Goal: Information Seeking & Learning: Compare options

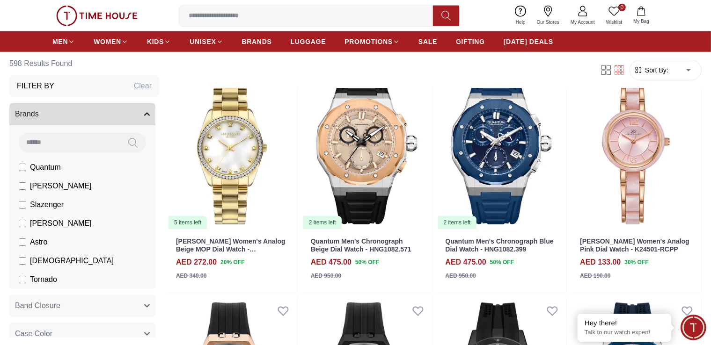
scroll to position [842, 0]
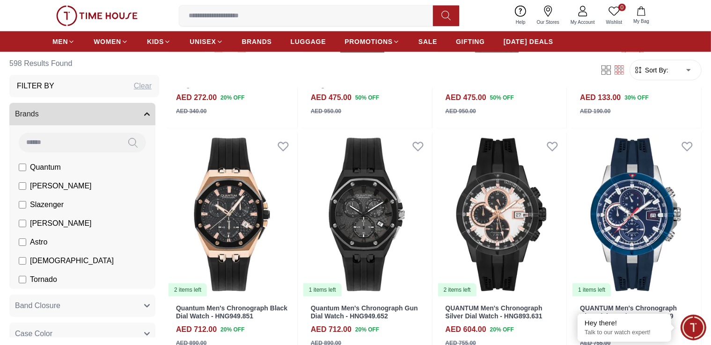
scroll to position [1030, 0]
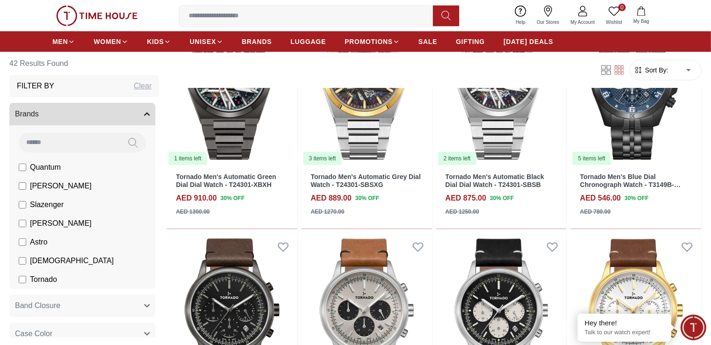
scroll to position [608, 0]
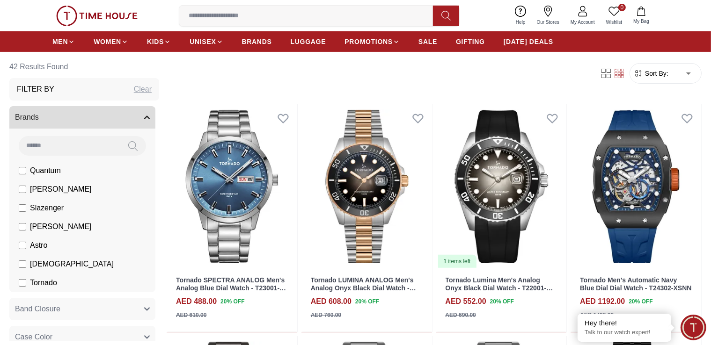
scroll to position [281, 0]
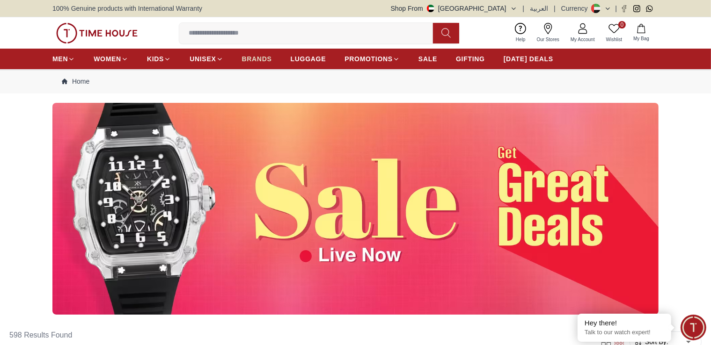
click at [246, 57] on span "BRANDS" at bounding box center [257, 58] width 30 height 9
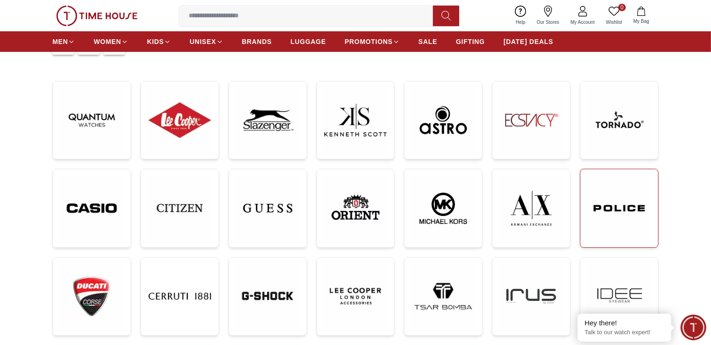
scroll to position [94, 0]
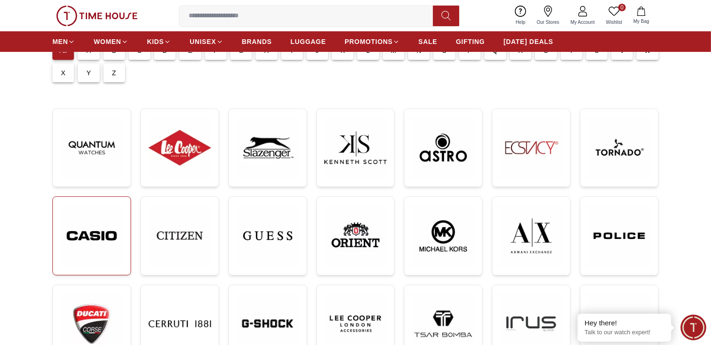
click at [111, 237] on img at bounding box center [91, 236] width 63 height 63
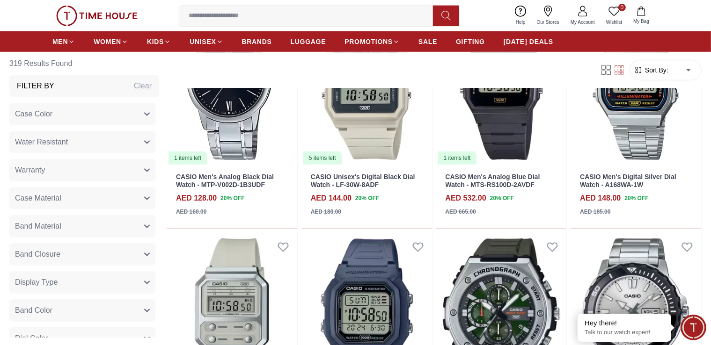
scroll to position [749, 0]
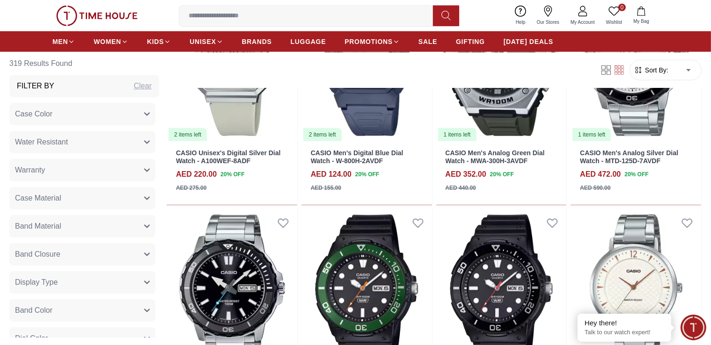
scroll to position [983, 0]
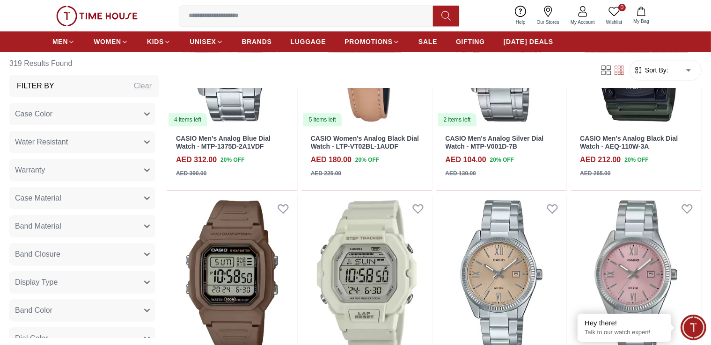
scroll to position [2621, 0]
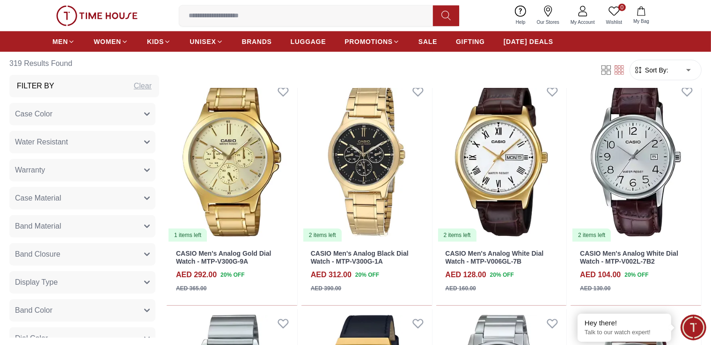
scroll to position [4633, 0]
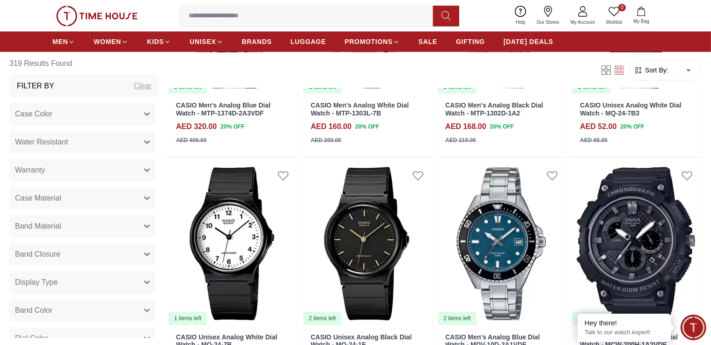
scroll to position [6130, 0]
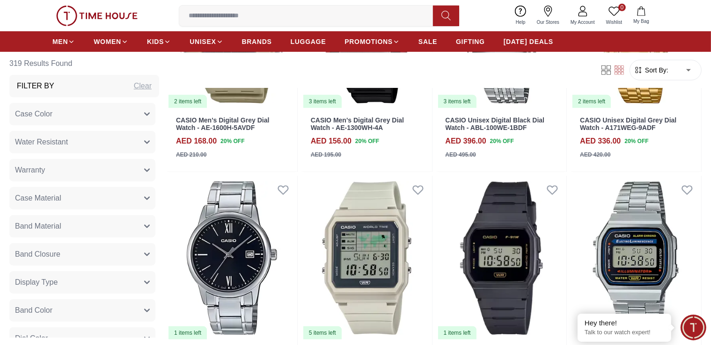
scroll to position [552, 0]
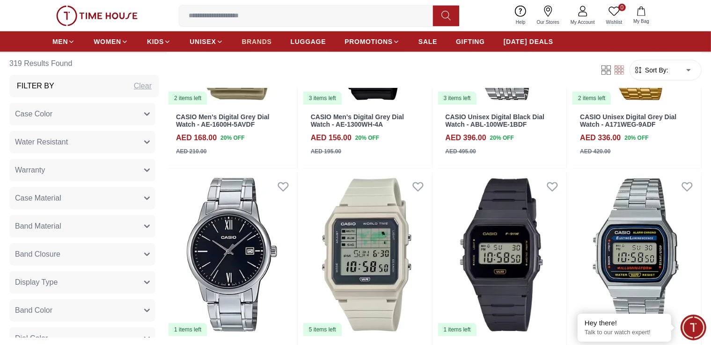
click at [255, 39] on span "BRANDS" at bounding box center [257, 41] width 30 height 9
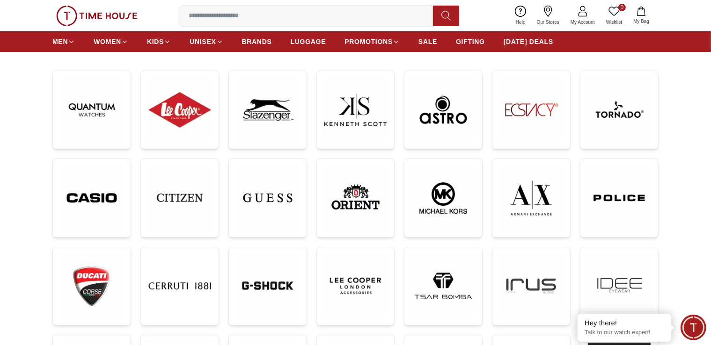
scroll to position [140, 0]
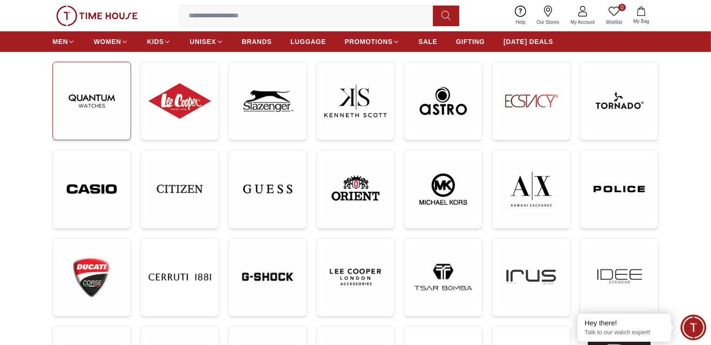
click at [90, 104] on img at bounding box center [91, 101] width 63 height 63
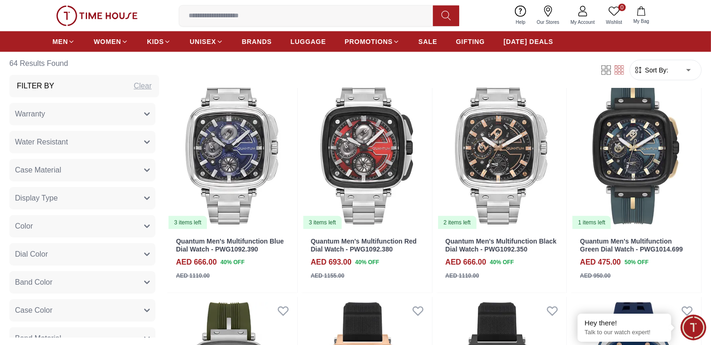
scroll to position [936, 0]
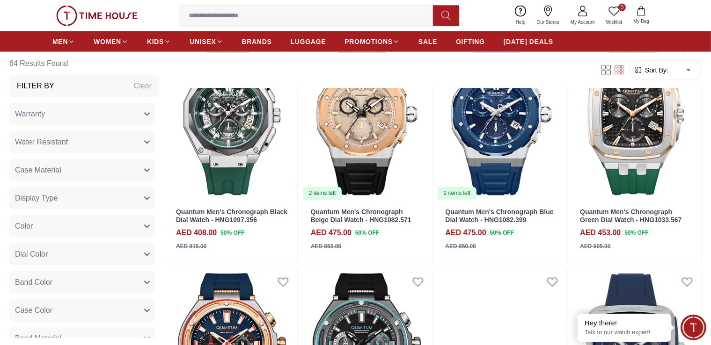
scroll to position [1638, 0]
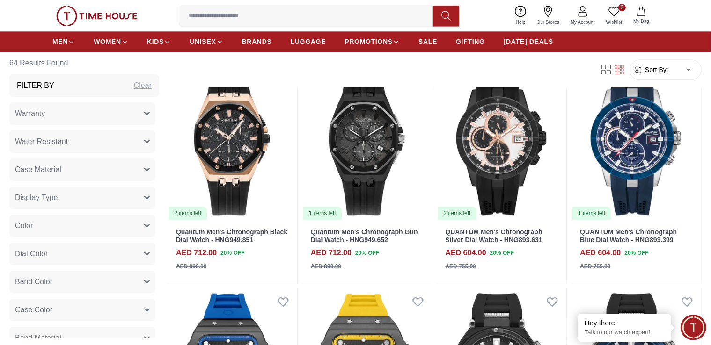
scroll to position [2289, 0]
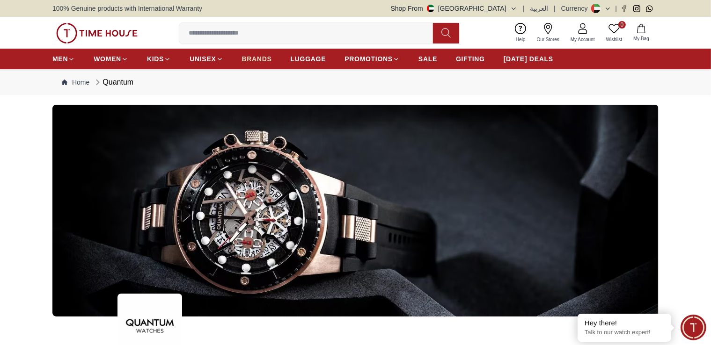
click at [261, 53] on link "BRANDS" at bounding box center [257, 59] width 30 height 17
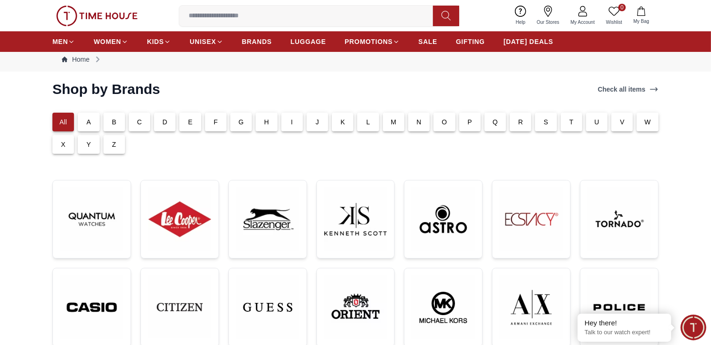
scroll to position [140, 0]
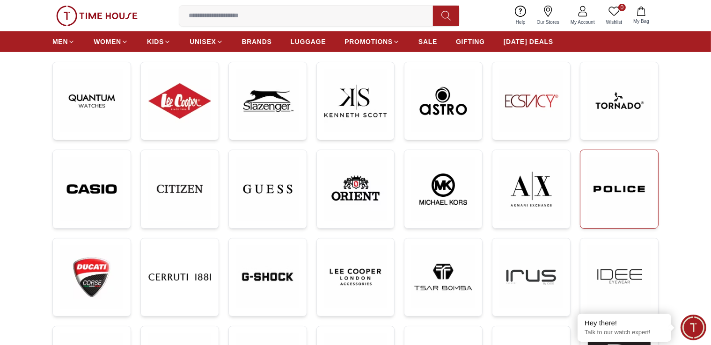
click at [597, 190] on img at bounding box center [619, 189] width 63 height 63
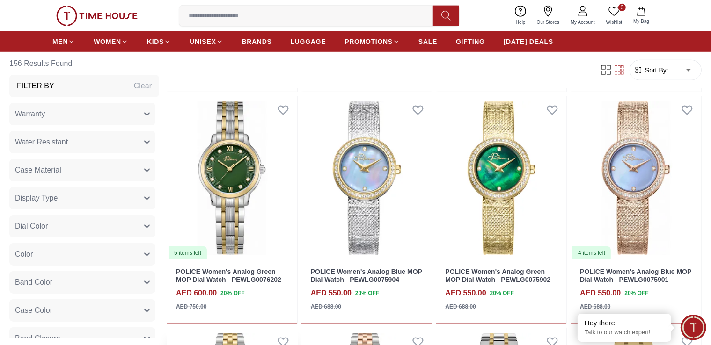
scroll to position [515, 0]
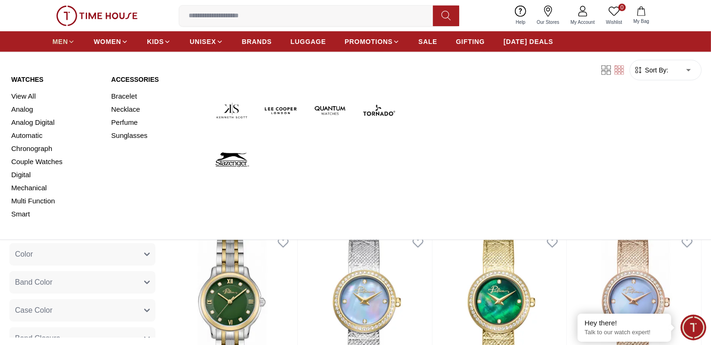
click at [53, 38] on span "MEN" at bounding box center [59, 41] width 15 height 9
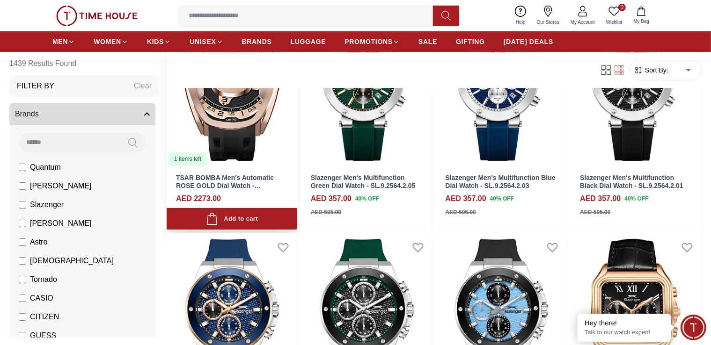
scroll to position [140, 0]
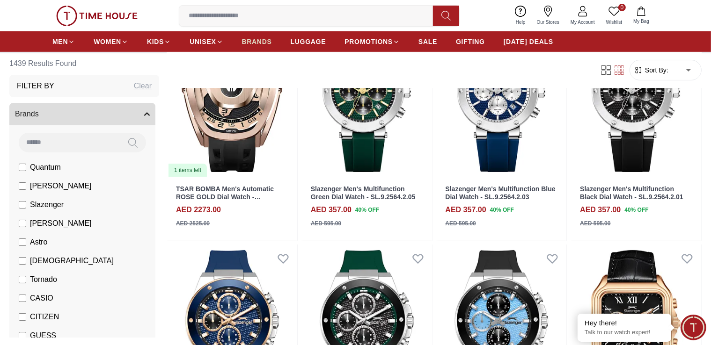
click at [256, 44] on span "BRANDS" at bounding box center [257, 41] width 30 height 9
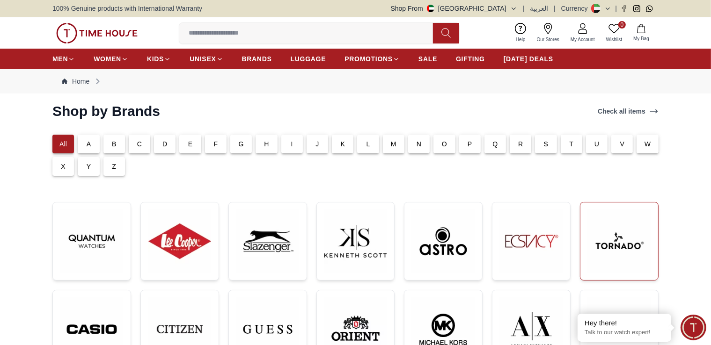
click at [624, 244] on img at bounding box center [619, 241] width 63 height 63
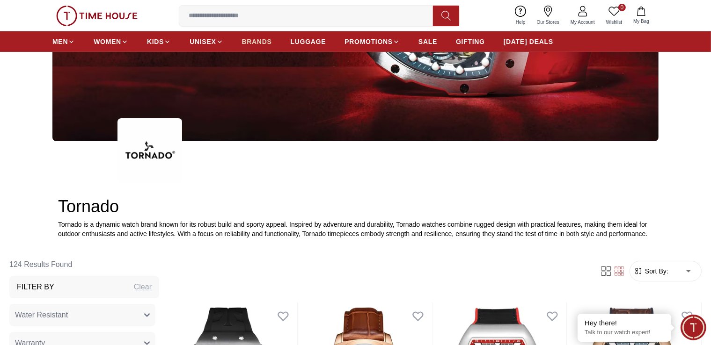
scroll to position [187, 0]
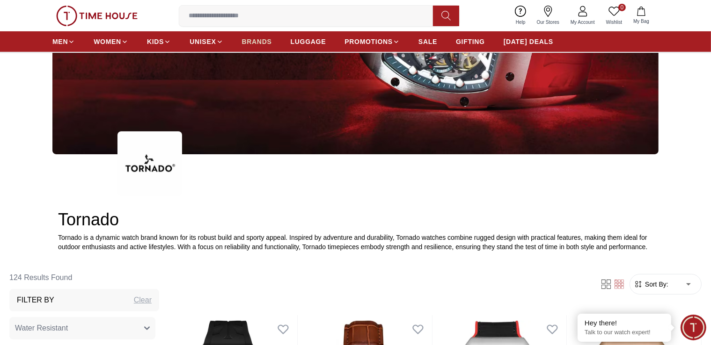
click at [245, 39] on span "BRANDS" at bounding box center [257, 41] width 30 height 9
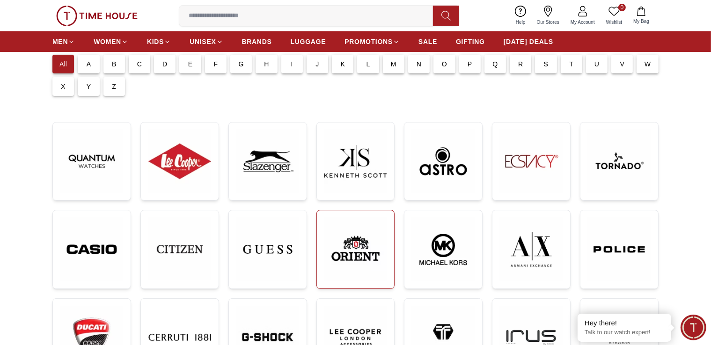
scroll to position [94, 0]
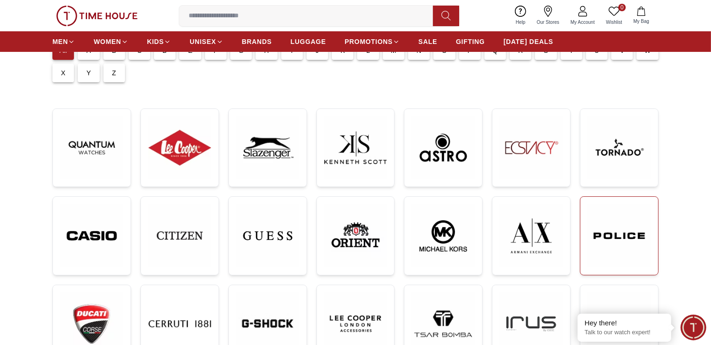
click at [618, 233] on img at bounding box center [619, 236] width 63 height 63
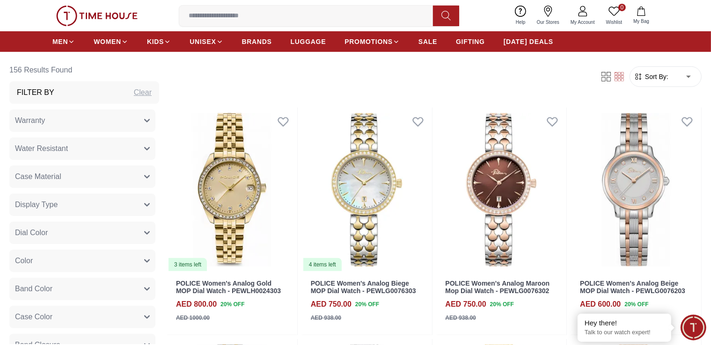
scroll to position [421, 0]
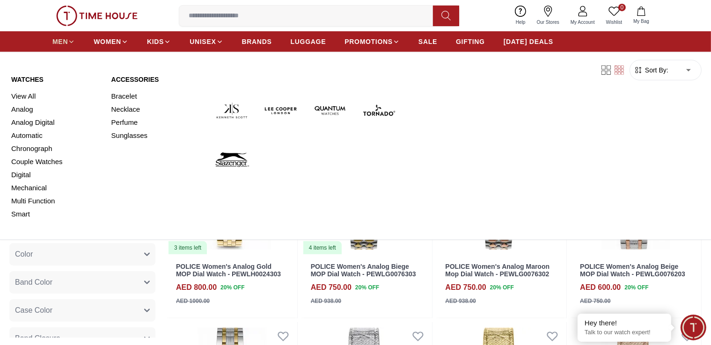
click at [59, 42] on span "MEN" at bounding box center [59, 41] width 15 height 9
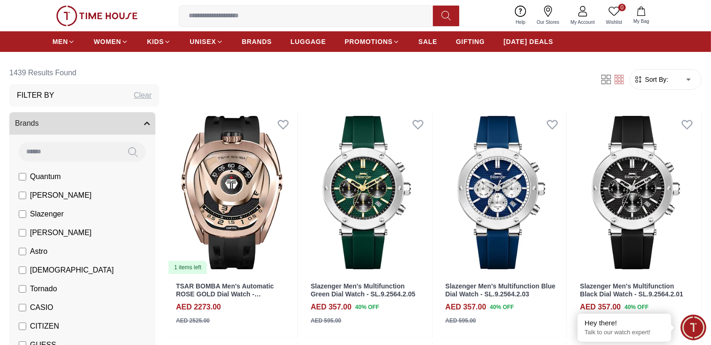
scroll to position [47, 0]
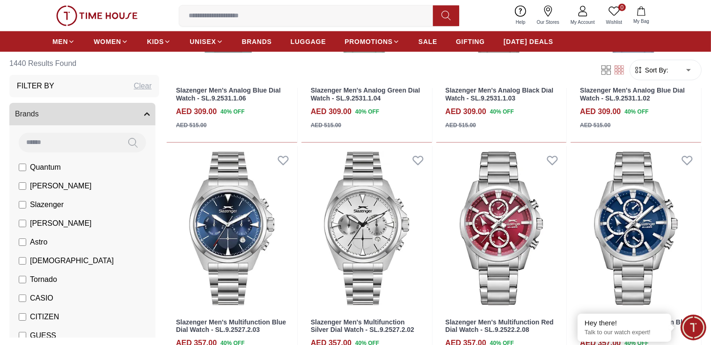
scroll to position [1170, 0]
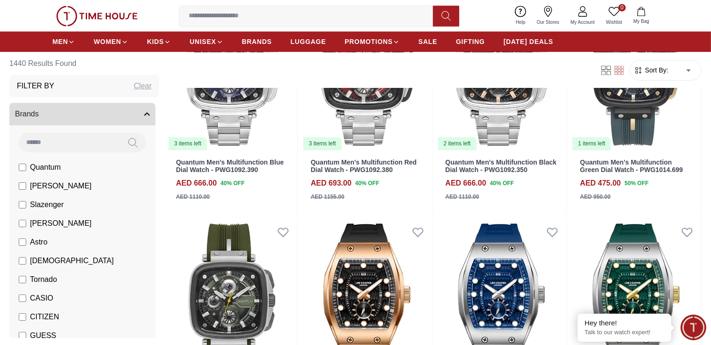
scroll to position [2246, 0]
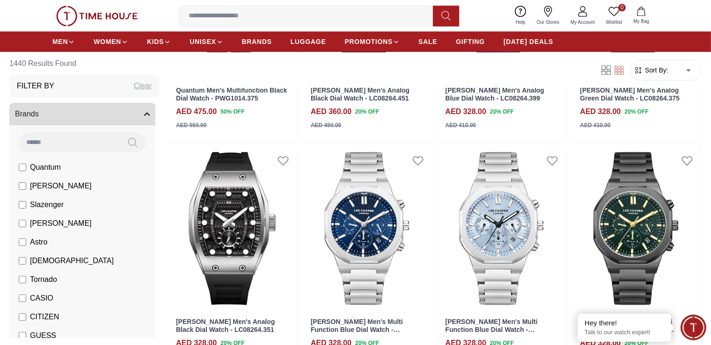
scroll to position [2293, 0]
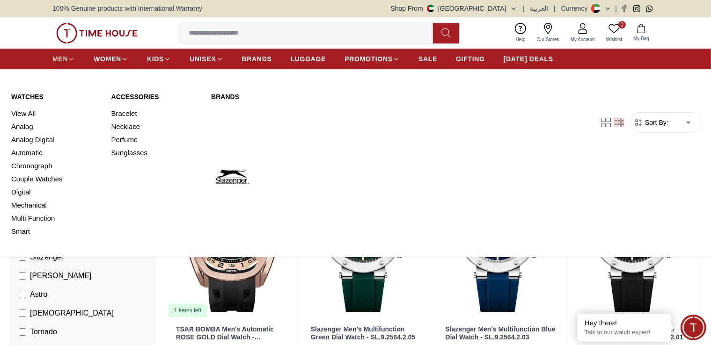
click at [66, 57] on span "MEN" at bounding box center [59, 58] width 15 height 9
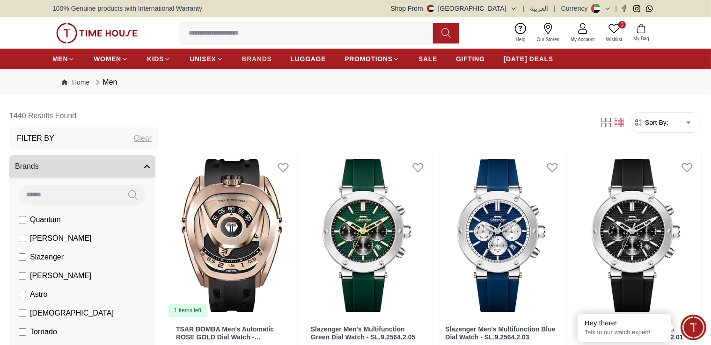
click at [264, 59] on span "BRANDS" at bounding box center [257, 58] width 30 height 9
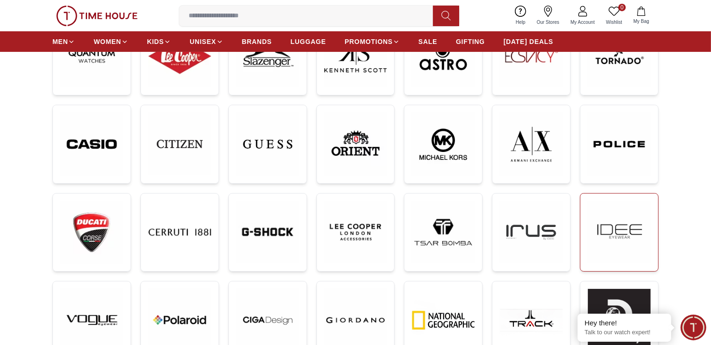
scroll to position [187, 0]
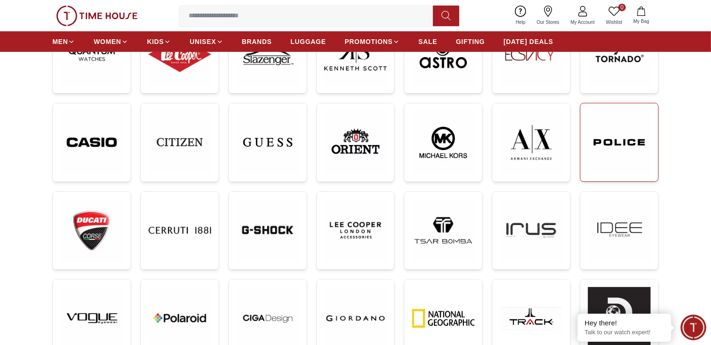
click at [611, 153] on img at bounding box center [619, 142] width 63 height 63
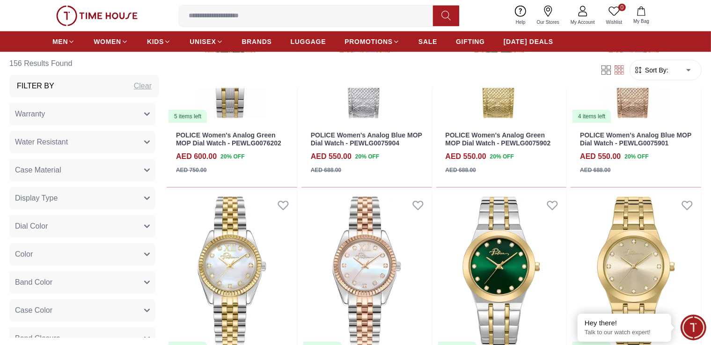
scroll to position [983, 0]
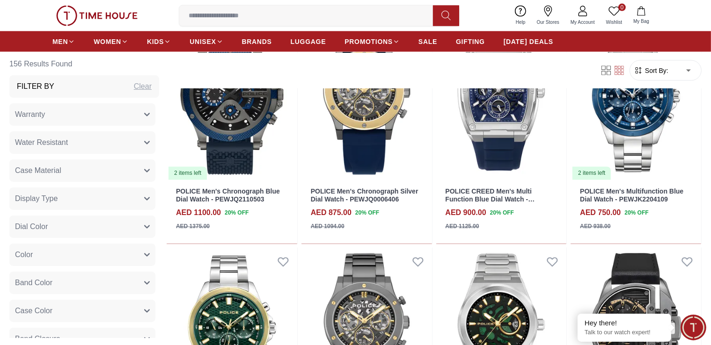
scroll to position [1685, 0]
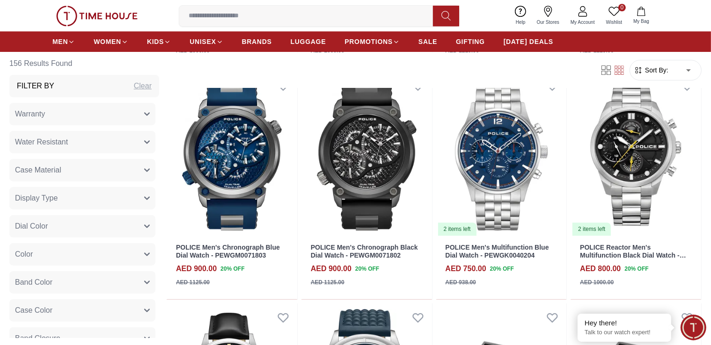
scroll to position [2761, 0]
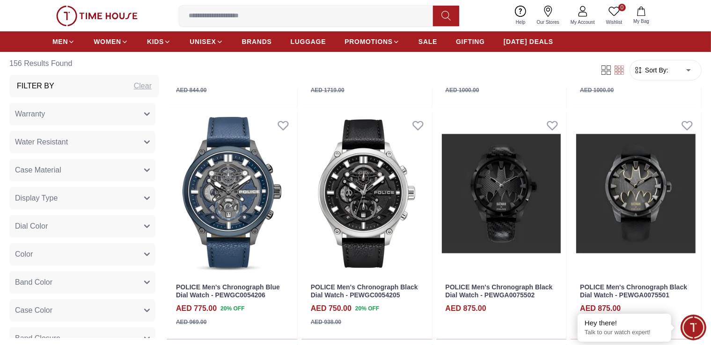
scroll to position [3323, 0]
